Goal: Task Accomplishment & Management: Manage account settings

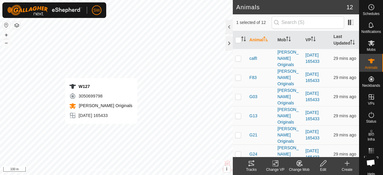
checkbox input "false"
checkbox input "true"
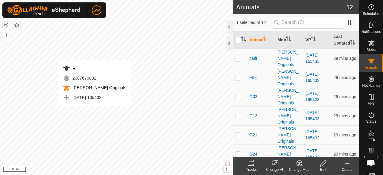
checkbox input "true"
checkbox input "false"
checkbox input "true"
checkbox input "false"
